Goal: Information Seeking & Learning: Learn about a topic

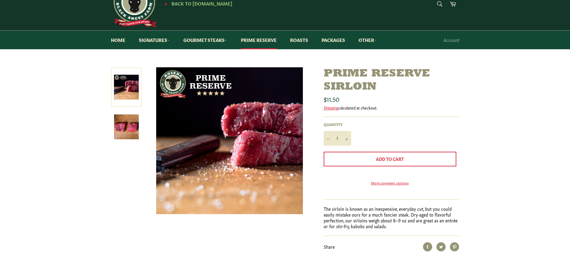
scroll to position [35, 0]
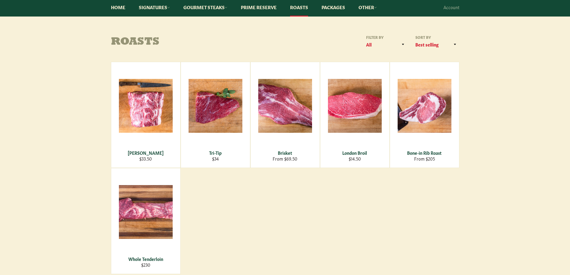
scroll to position [70, 0]
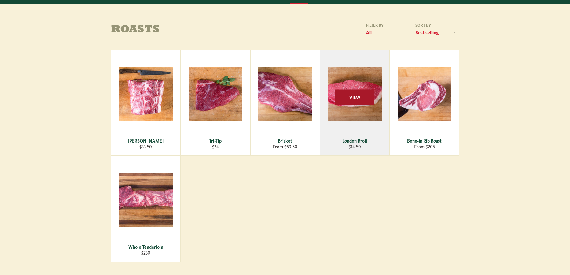
click at [347, 97] on span "View" at bounding box center [354, 97] width 39 height 16
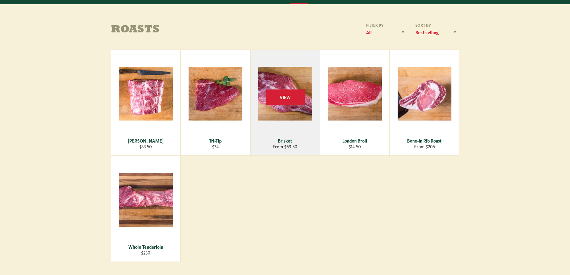
click at [282, 137] on div "View" at bounding box center [285, 102] width 69 height 105
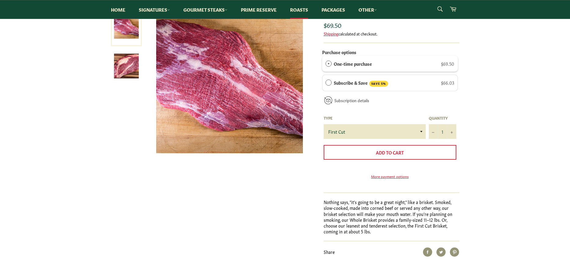
scroll to position [70, 0]
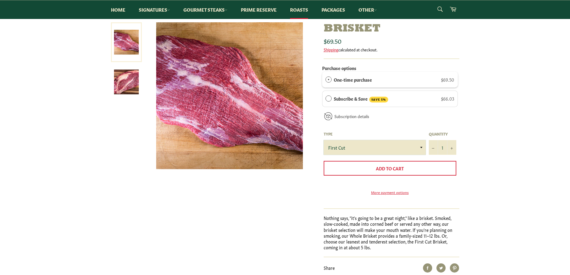
click at [324, 140] on select "First Cut Whole" at bounding box center [375, 147] width 102 height 15
select select "Whole"
click option "Whole" at bounding box center [0, 0] width 0 height 0
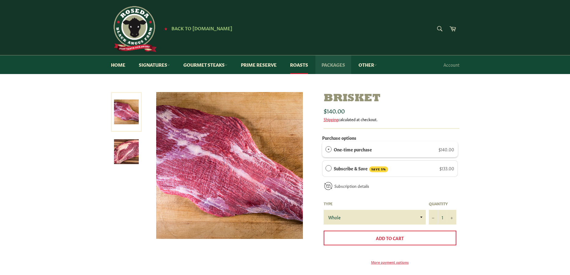
click at [333, 67] on link "Packages" at bounding box center [333, 64] width 36 height 19
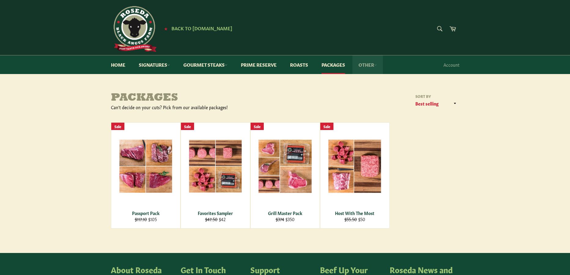
click at [377, 67] on link "Other" at bounding box center [367, 64] width 31 height 19
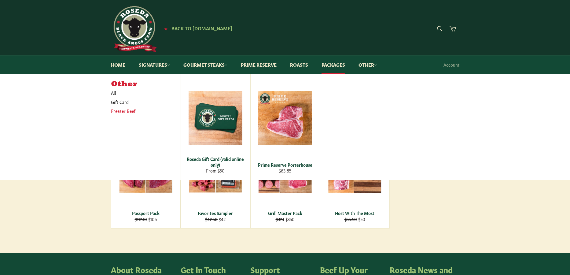
click at [128, 110] on link "Freezer Beef" at bounding box center [141, 110] width 67 height 9
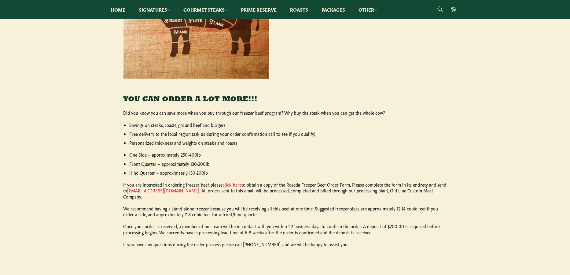
scroll to position [209, 0]
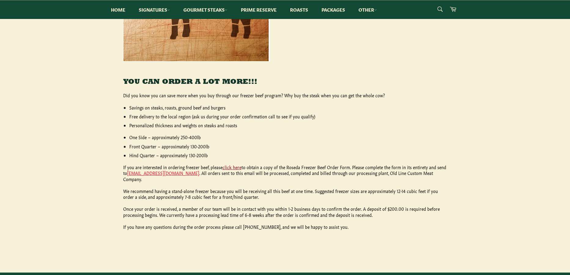
click at [234, 170] on link "click here" at bounding box center [231, 167] width 19 height 6
click at [378, 176] on p "If you are interested in ordering freezer beef, please click here to obtain a c…" at bounding box center [285, 173] width 324 height 18
drag, startPoint x: 378, startPoint y: 176, endPoint x: 422, endPoint y: 174, distance: 43.8
click at [422, 174] on p "If you are interested in ordering freezer beef, please click here to obtain a c…" at bounding box center [285, 173] width 324 height 18
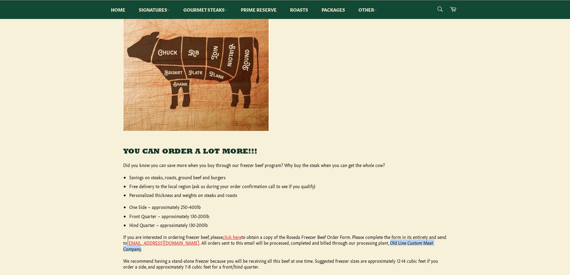
scroll to position [0, 0]
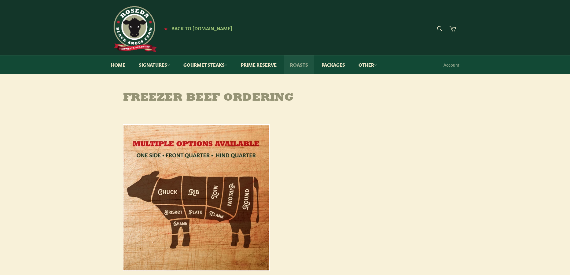
click at [297, 66] on link "Roasts" at bounding box center [299, 64] width 30 height 19
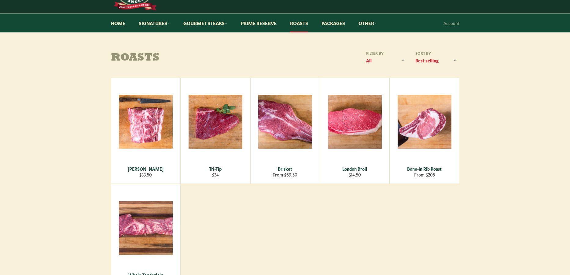
scroll to position [70, 0]
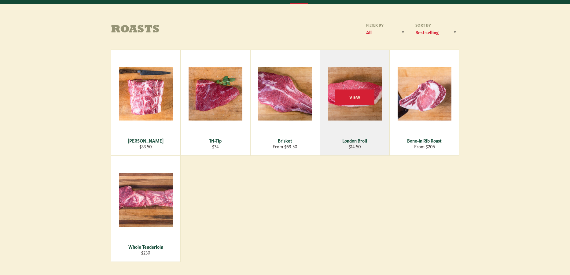
click at [335, 84] on div "View" at bounding box center [354, 102] width 69 height 105
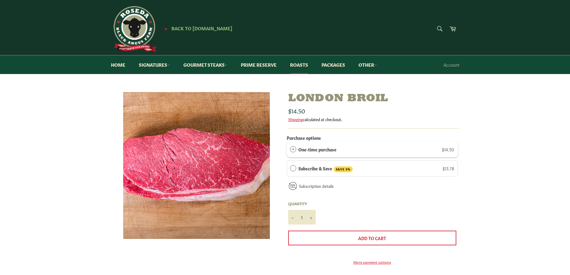
scroll to position [105, 0]
